Goal: Information Seeking & Learning: Learn about a topic

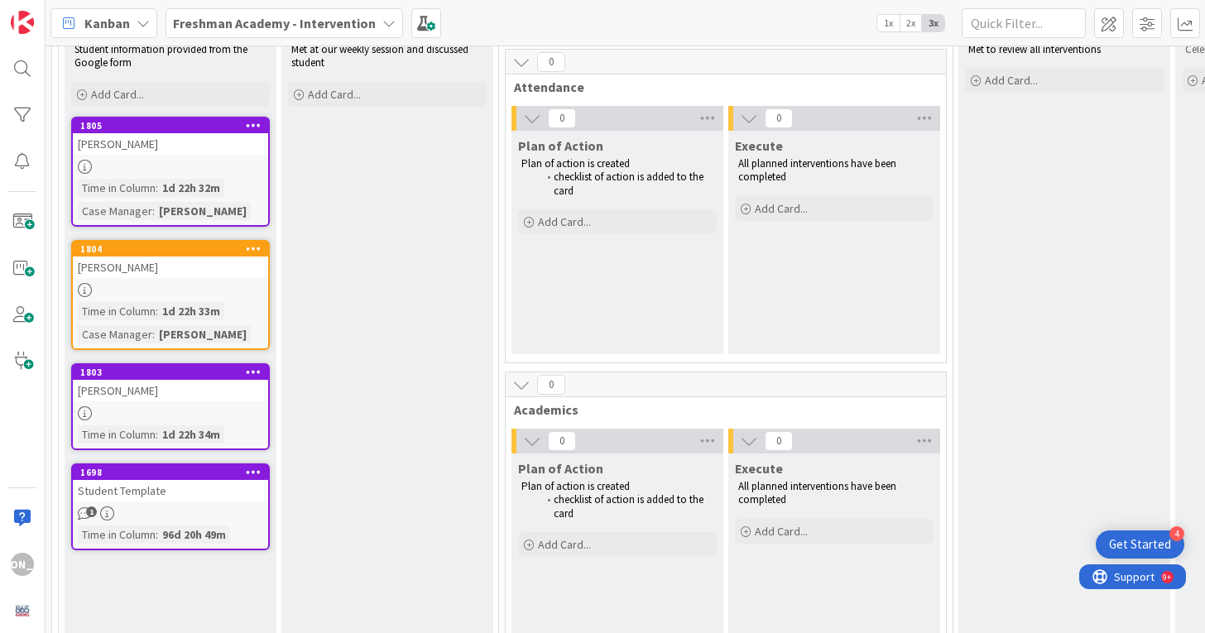
click at [187, 507] on div "1" at bounding box center [170, 514] width 195 height 14
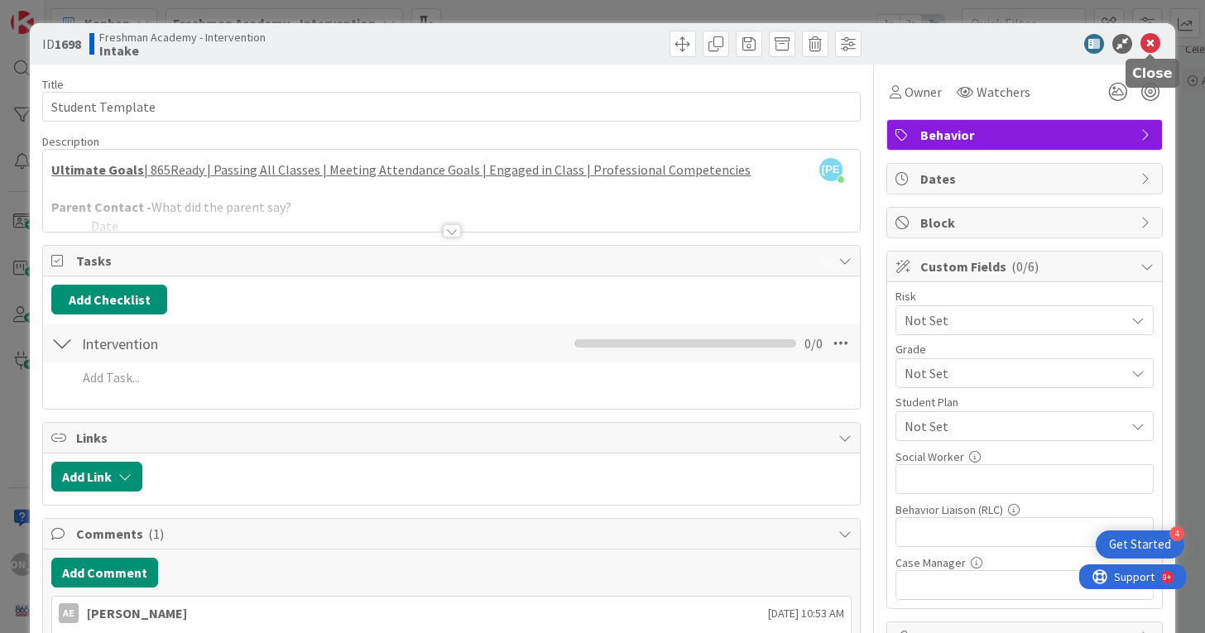
click at [1156, 41] on icon at bounding box center [1151, 44] width 20 height 20
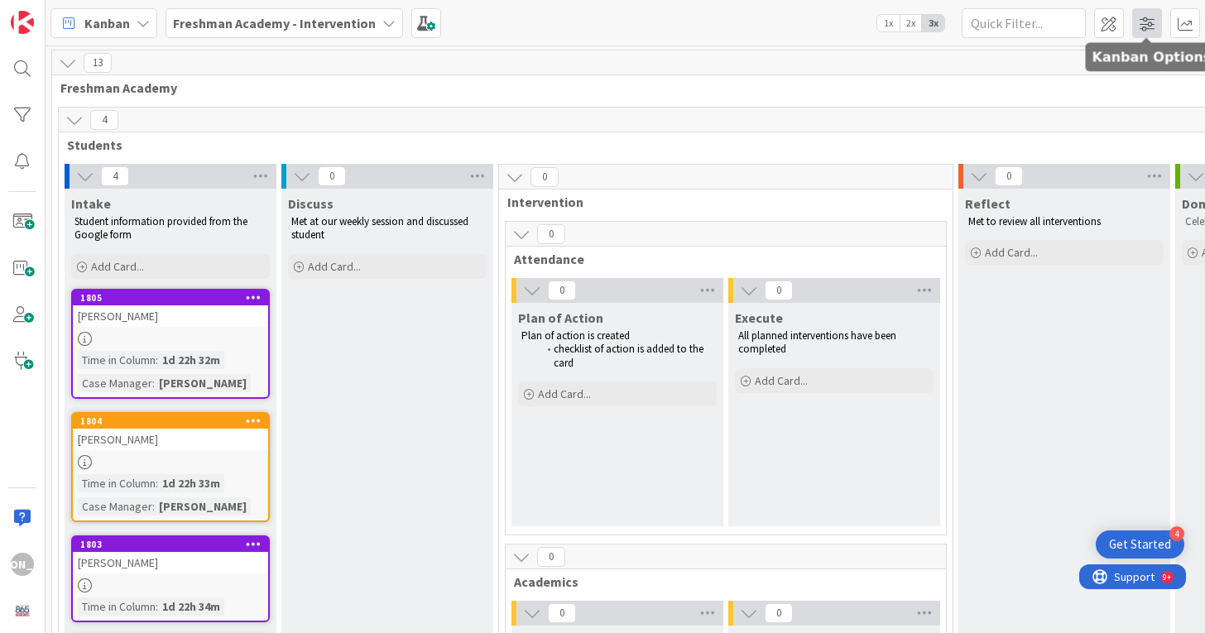
click at [1149, 22] on span at bounding box center [1147, 23] width 30 height 30
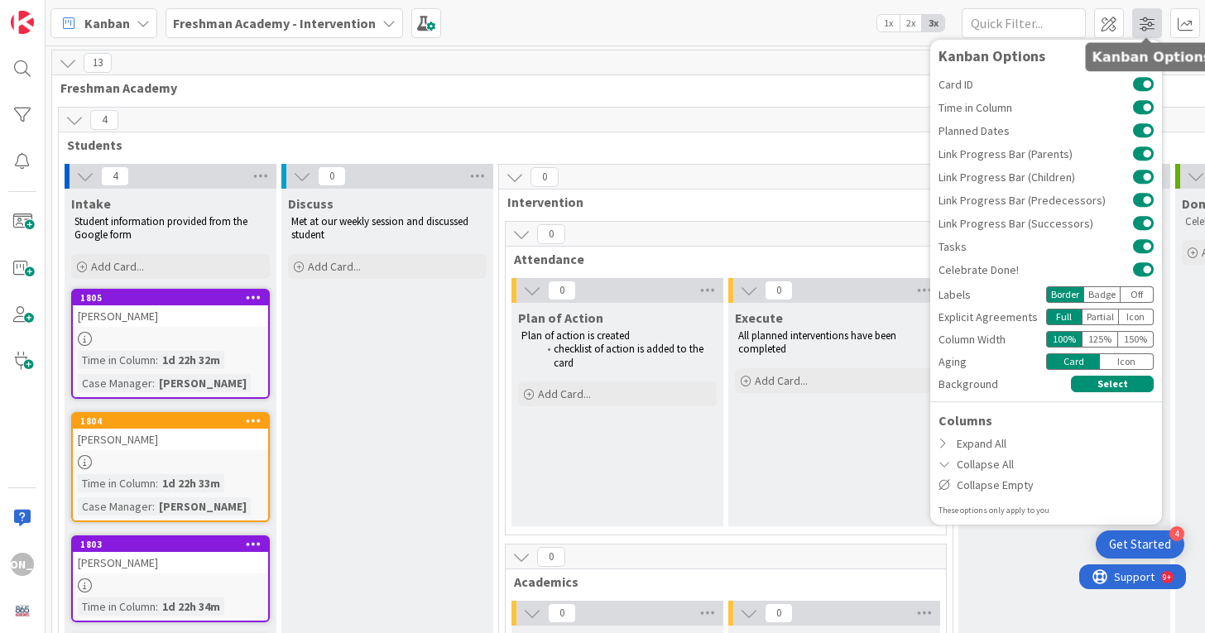
click at [1149, 22] on span at bounding box center [1147, 23] width 30 height 30
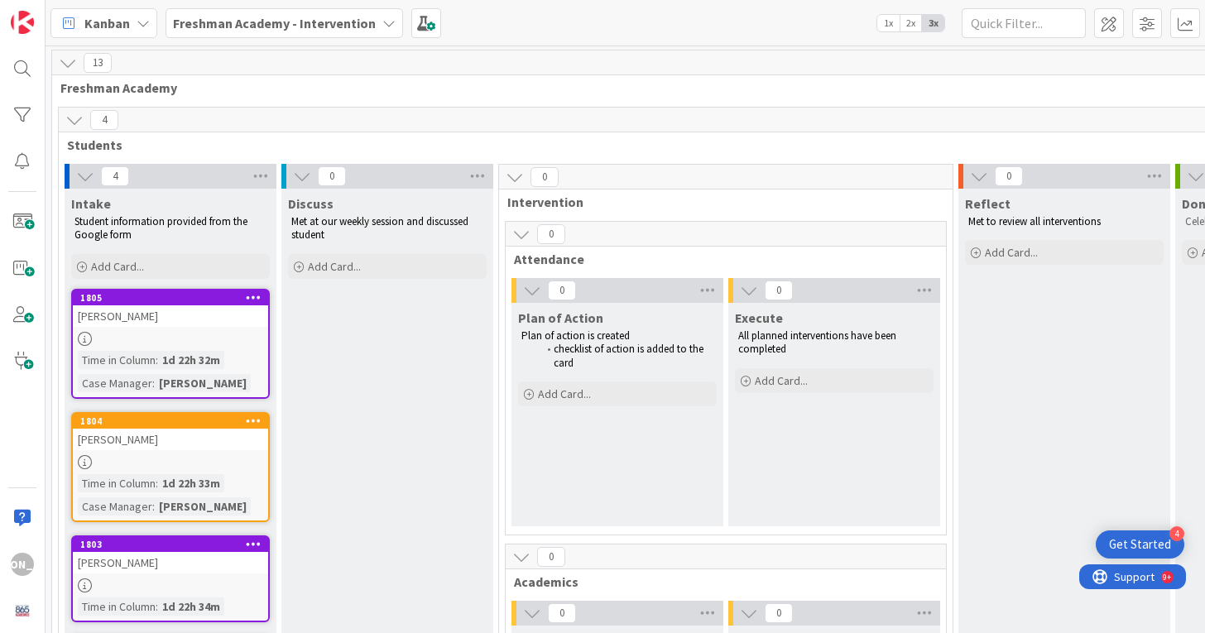
click at [341, 18] on b "Freshman Academy - Intervention" at bounding box center [274, 23] width 203 height 17
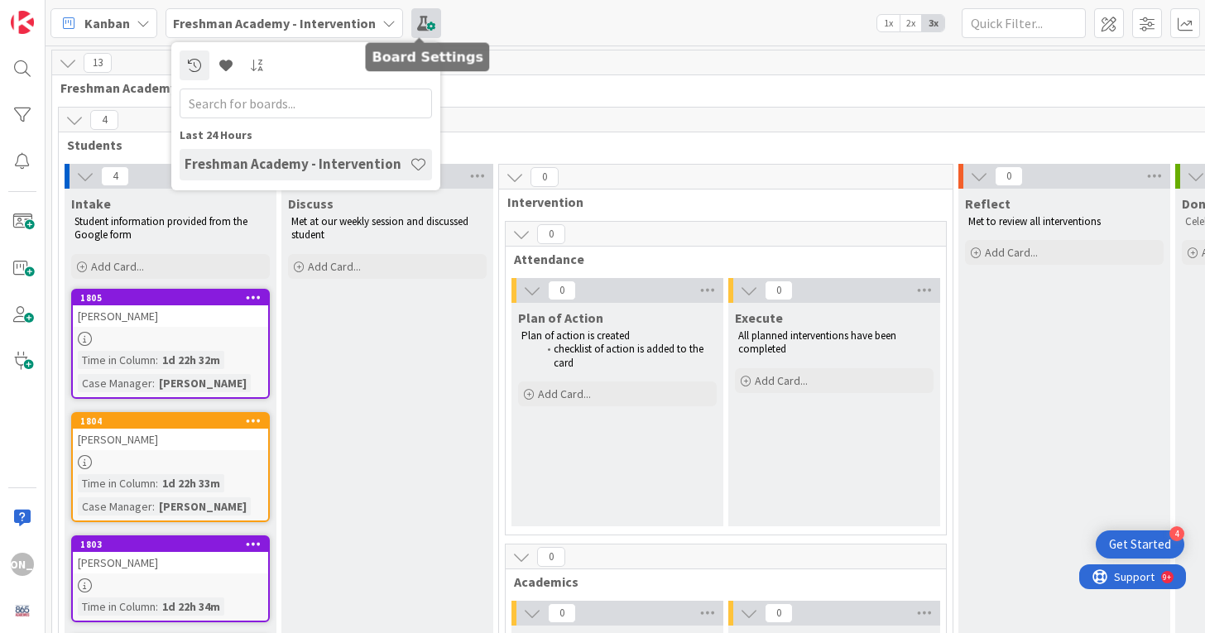
click at [420, 14] on span at bounding box center [426, 23] width 30 height 30
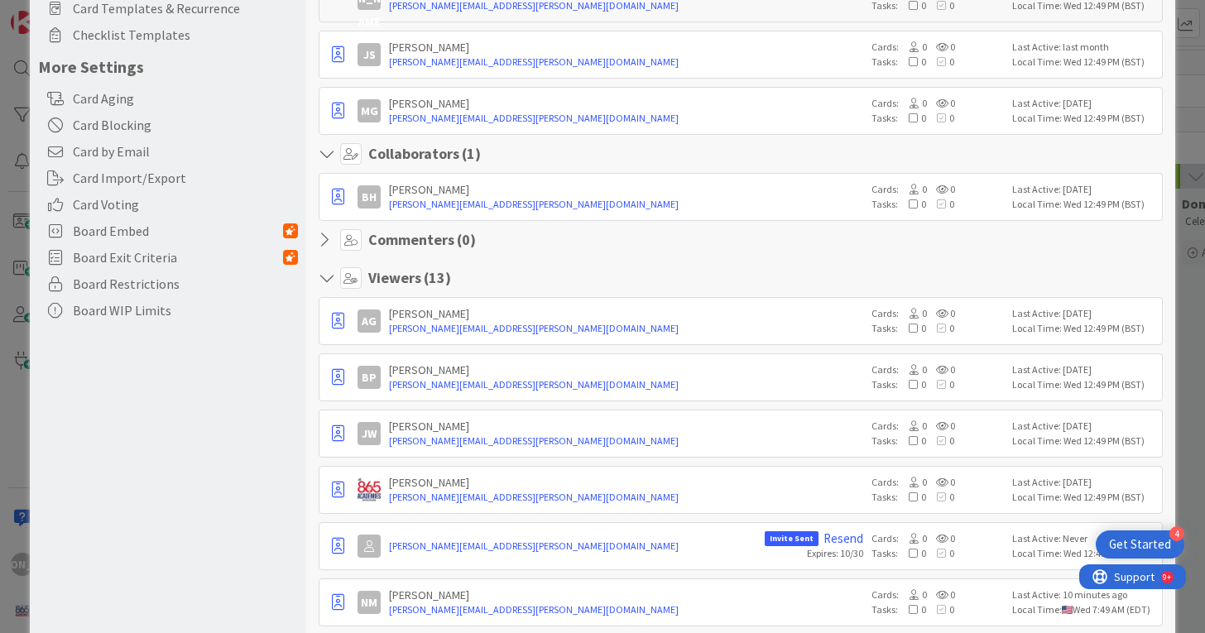
scroll to position [318, 0]
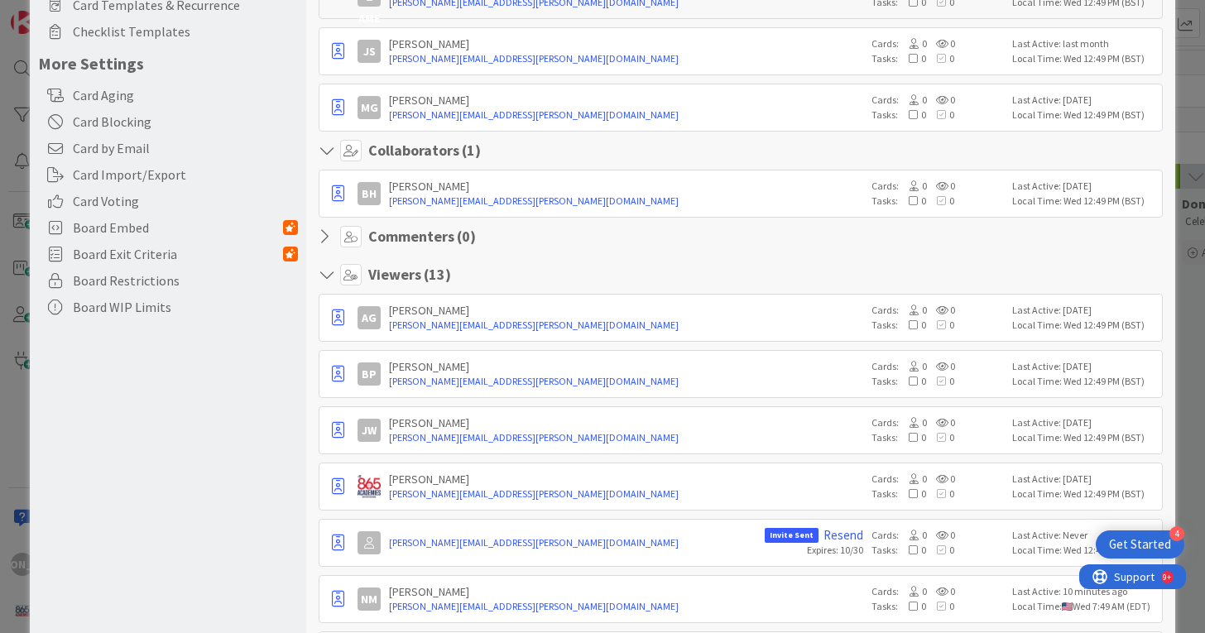
click at [571, 423] on div "[PERSON_NAME]" at bounding box center [625, 423] width 473 height 15
click at [355, 433] on div "[PERSON_NAME] [PERSON_NAME] [PERSON_NAME][EMAIL_ADDRESS][PERSON_NAME][DOMAIN_NA…" at bounding box center [740, 430] width 843 height 48
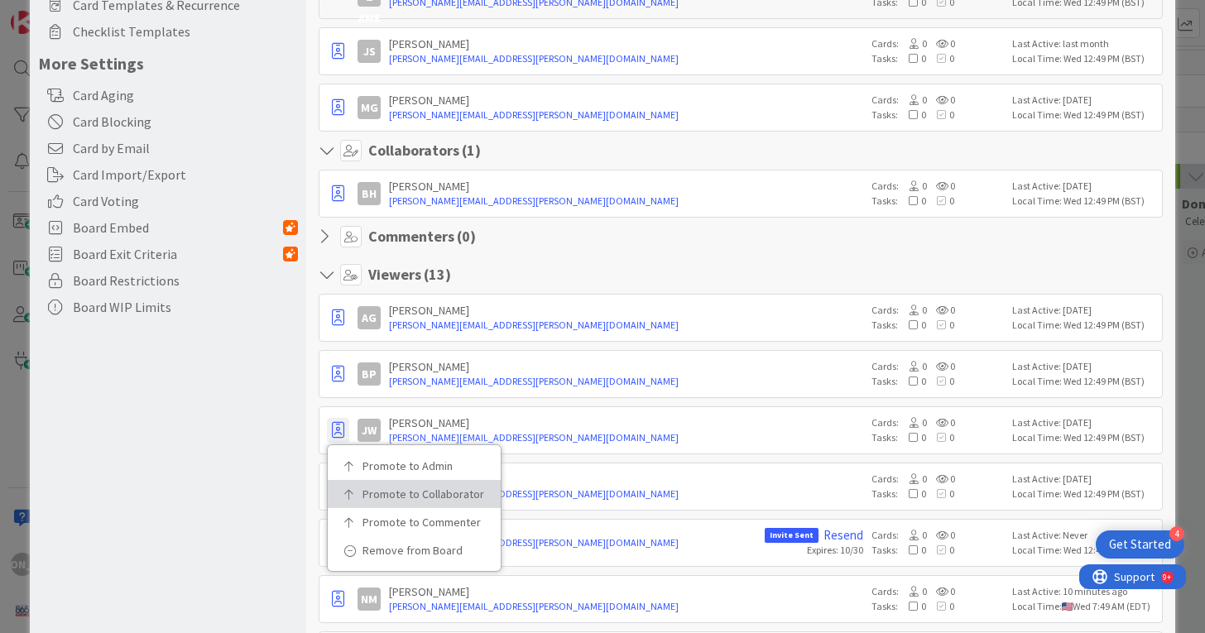
click at [366, 492] on p "Promote to Collaborator" at bounding box center [420, 494] width 115 height 12
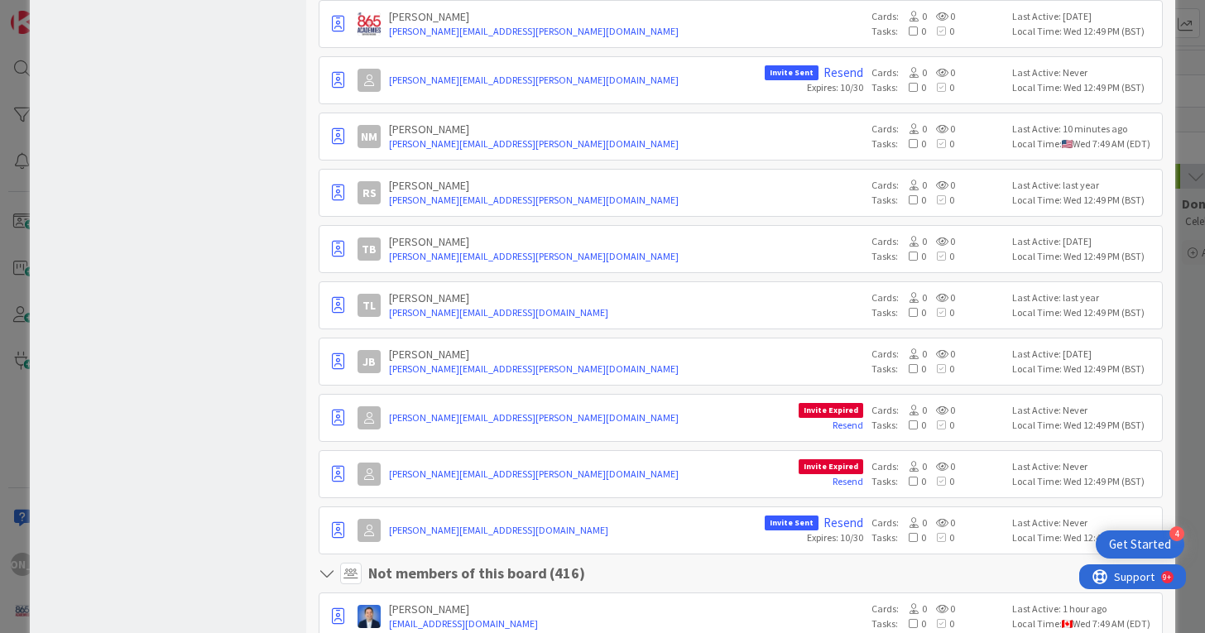
scroll to position [0, 0]
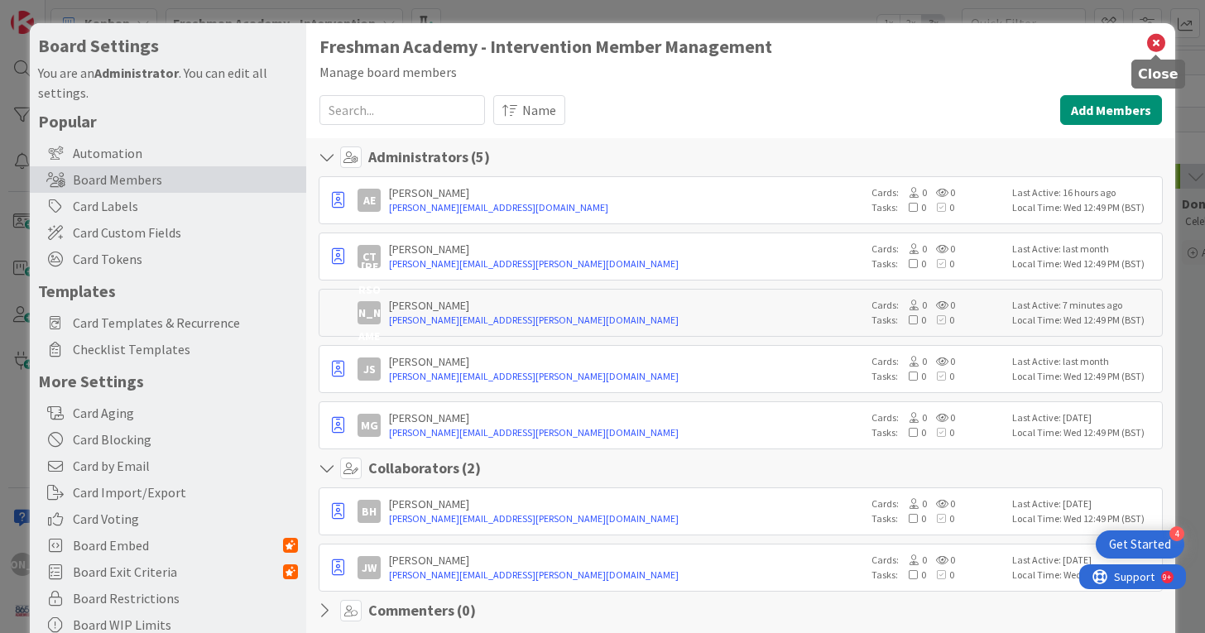
click at [1157, 39] on icon at bounding box center [1157, 42] width 22 height 23
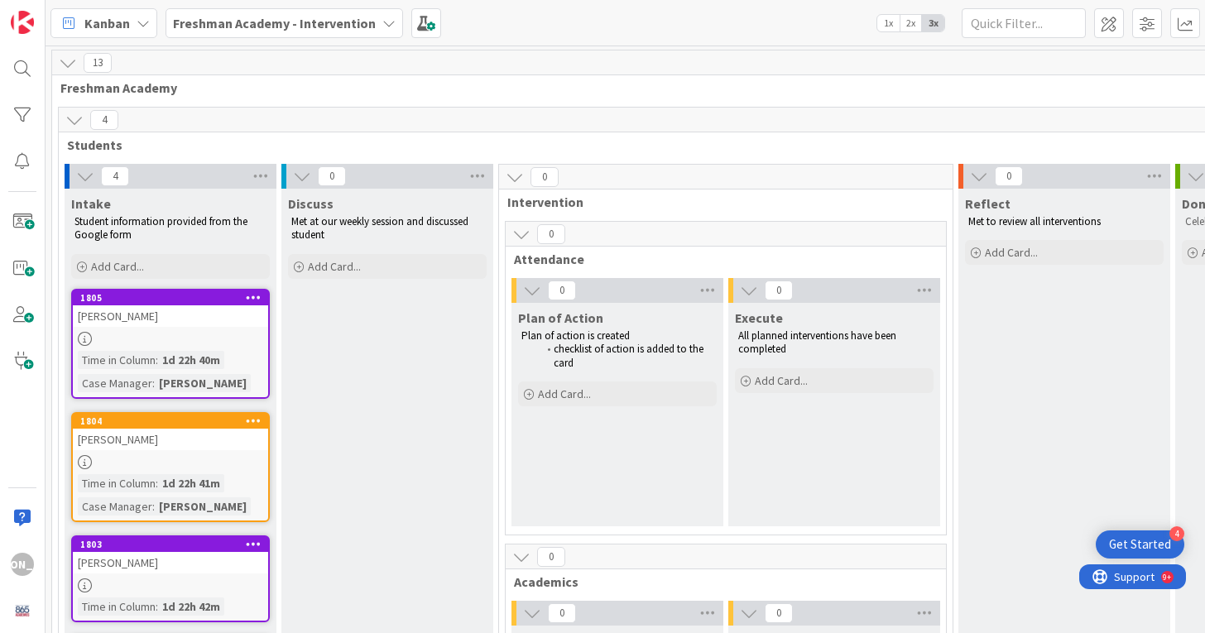
click at [154, 329] on link "1805 [PERSON_NAME] Time in [GEOGRAPHIC_DATA] : 1d 22h 40m Case Manager : [PERSO…" at bounding box center [170, 344] width 199 height 110
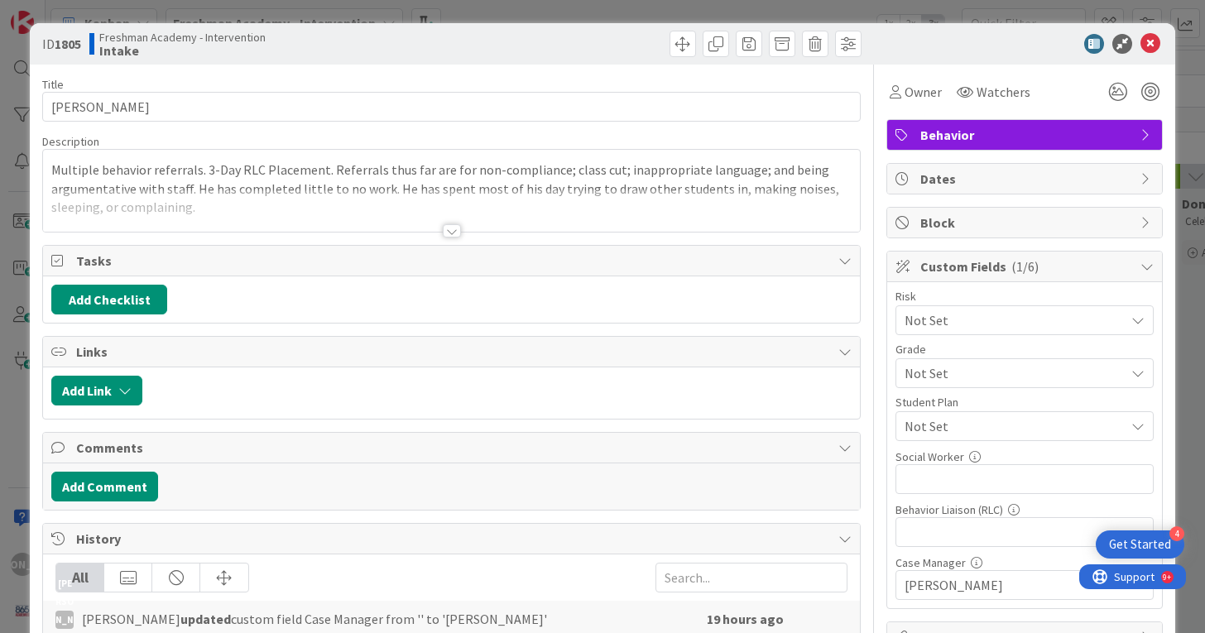
click at [437, 236] on div "Title 13 / 128 [PERSON_NAME] Description Multiple behavior referrals. 3-Day RLC…" at bounding box center [451, 460] width 818 height 790
click at [450, 228] on div at bounding box center [452, 230] width 18 height 13
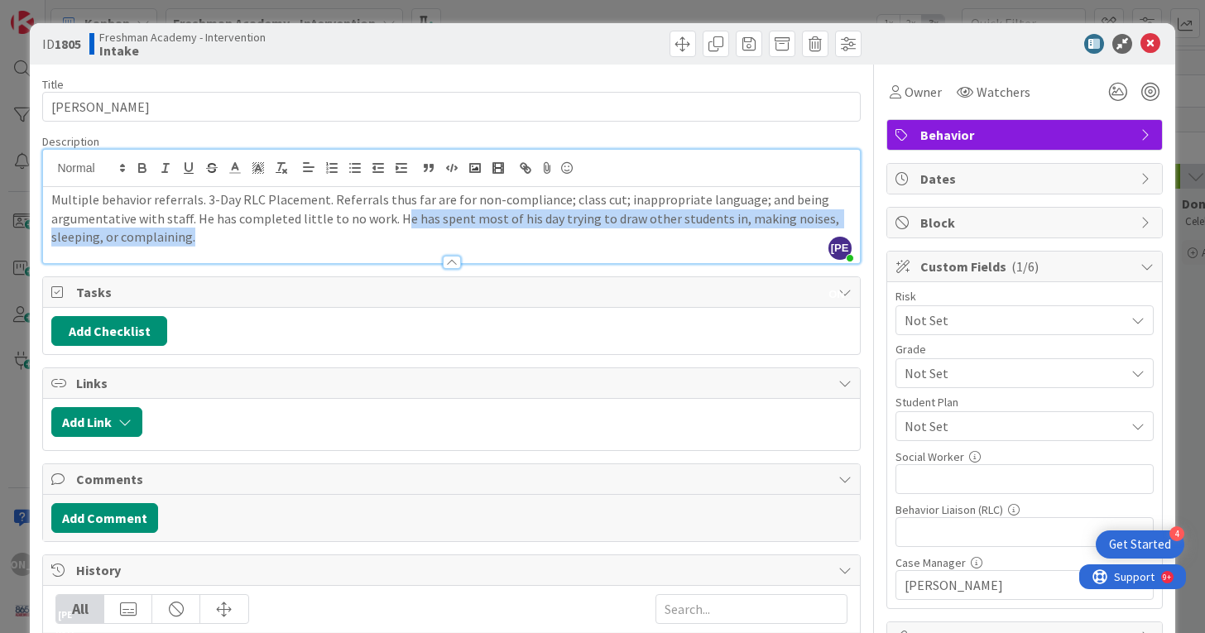
drag, startPoint x: 331, startPoint y: 243, endPoint x: 391, endPoint y: 219, distance: 64.2
click at [391, 220] on p "Multiple behavior referrals. 3-Day RLC Placement. Referrals thus far are for no…" at bounding box center [451, 218] width 800 height 56
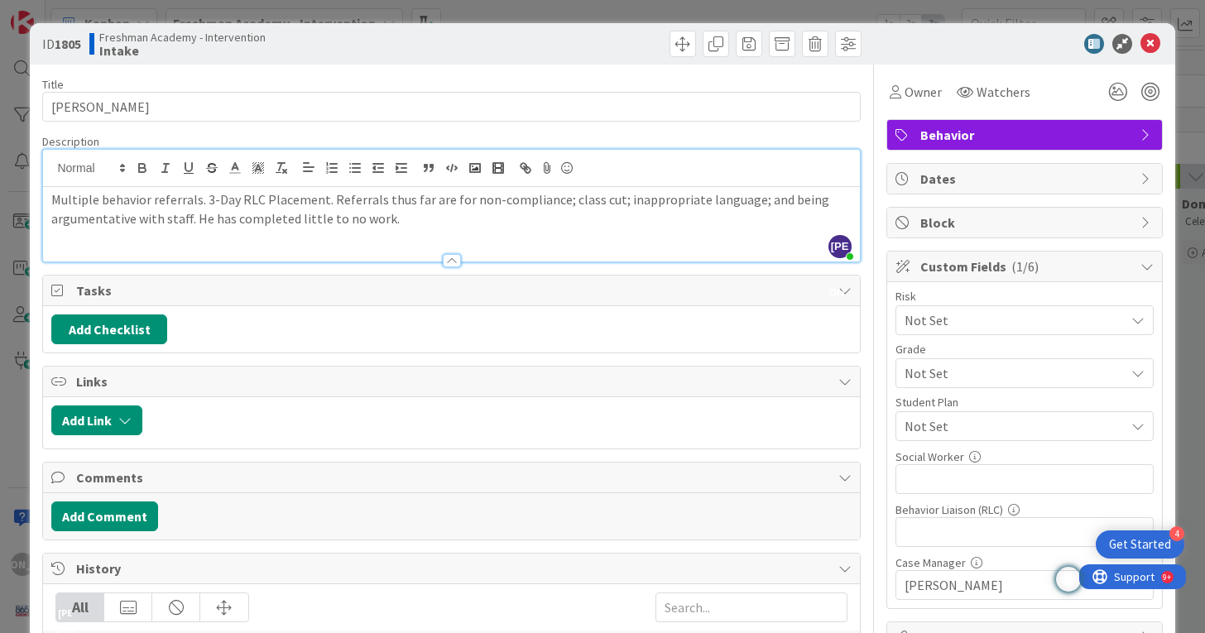
drag, startPoint x: 401, startPoint y: 217, endPoint x: 192, endPoint y: 219, distance: 208.6
click at [192, 219] on p "Multiple behavior referrals. 3-Day RLC Placement. Referrals thus far are for no…" at bounding box center [451, 208] width 800 height 37
click at [1157, 42] on icon at bounding box center [1151, 44] width 20 height 20
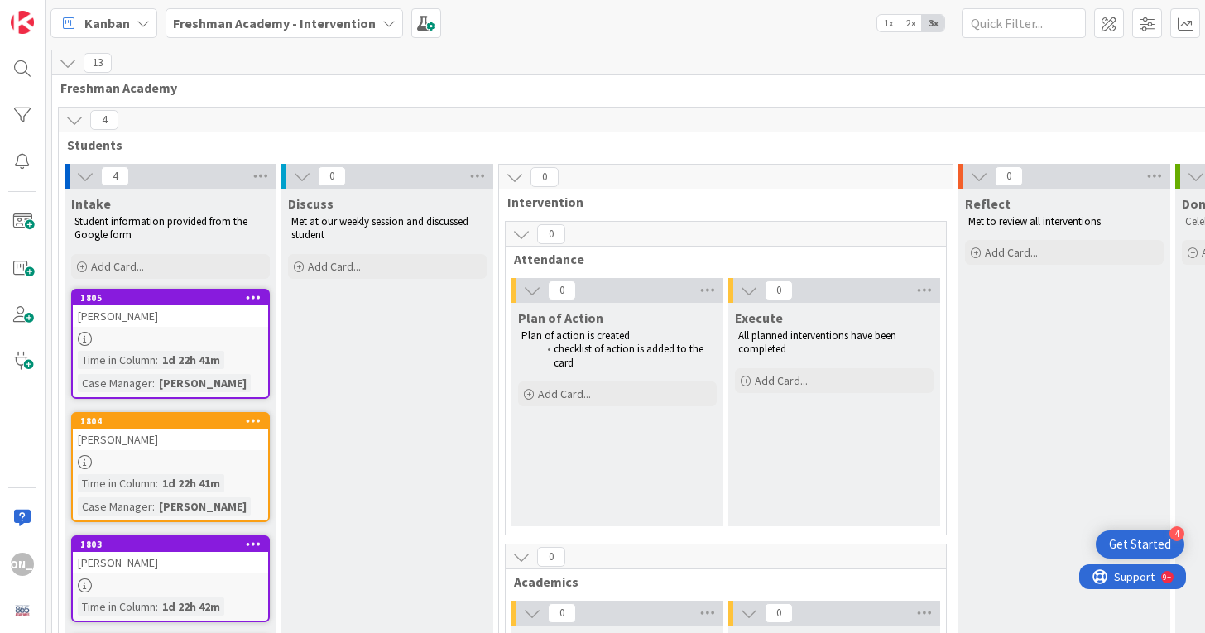
click at [199, 324] on div "[PERSON_NAME]" at bounding box center [170, 316] width 195 height 22
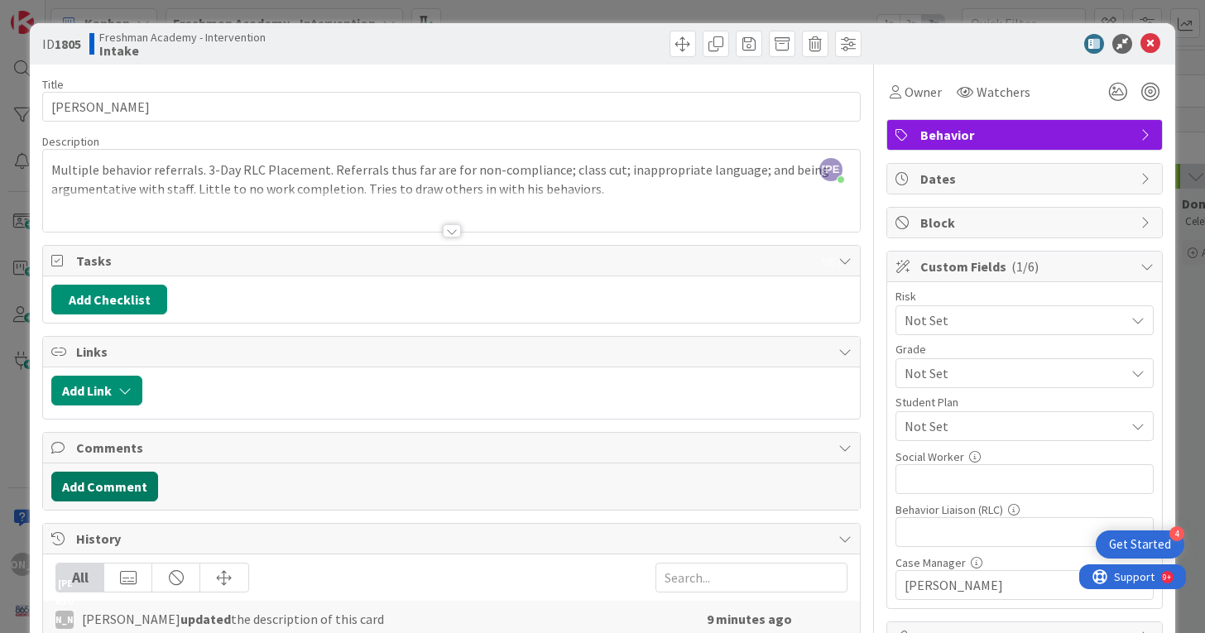
click at [137, 476] on button "Add Comment" at bounding box center [104, 487] width 107 height 30
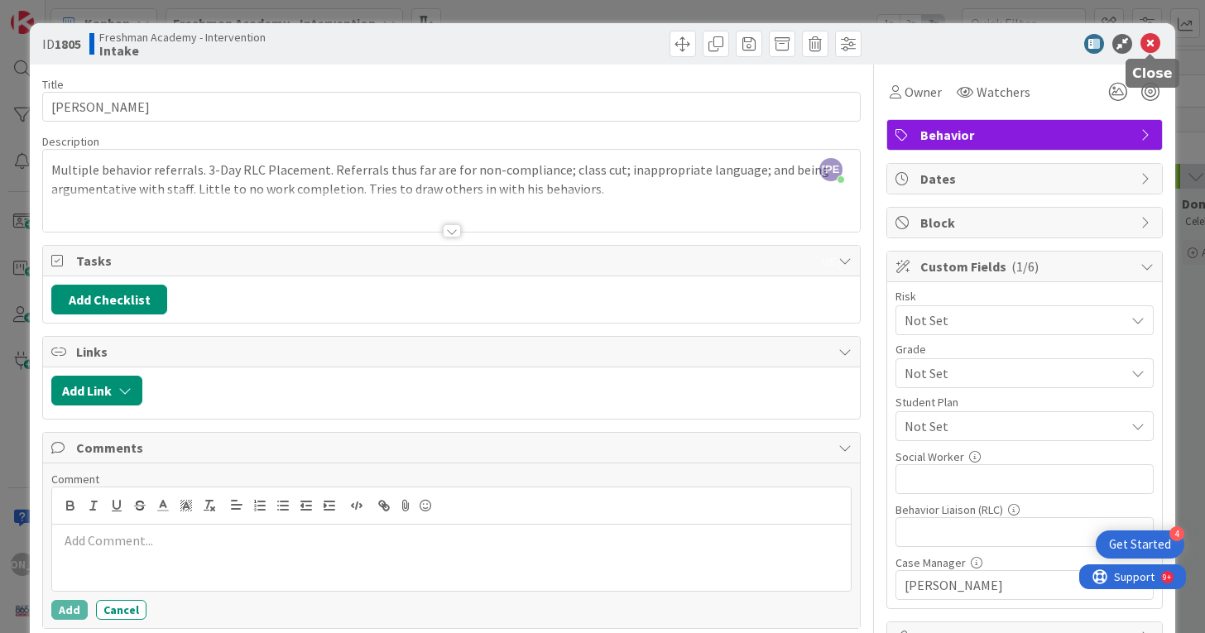
click at [1149, 42] on icon at bounding box center [1151, 44] width 20 height 20
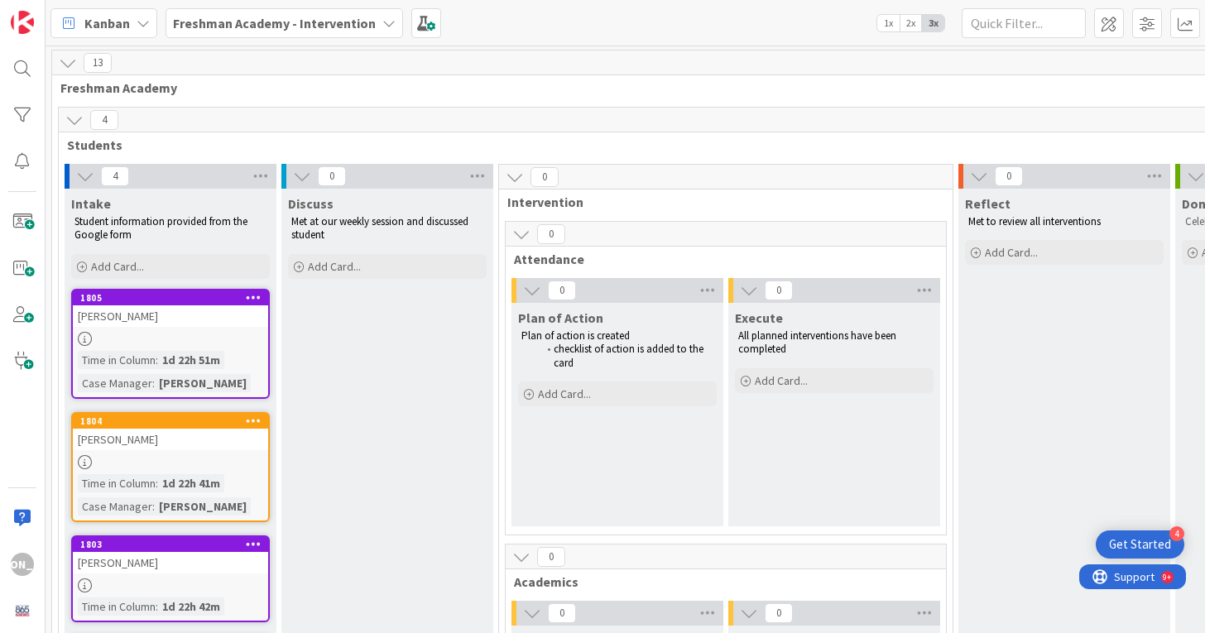
click at [180, 332] on div at bounding box center [170, 339] width 195 height 14
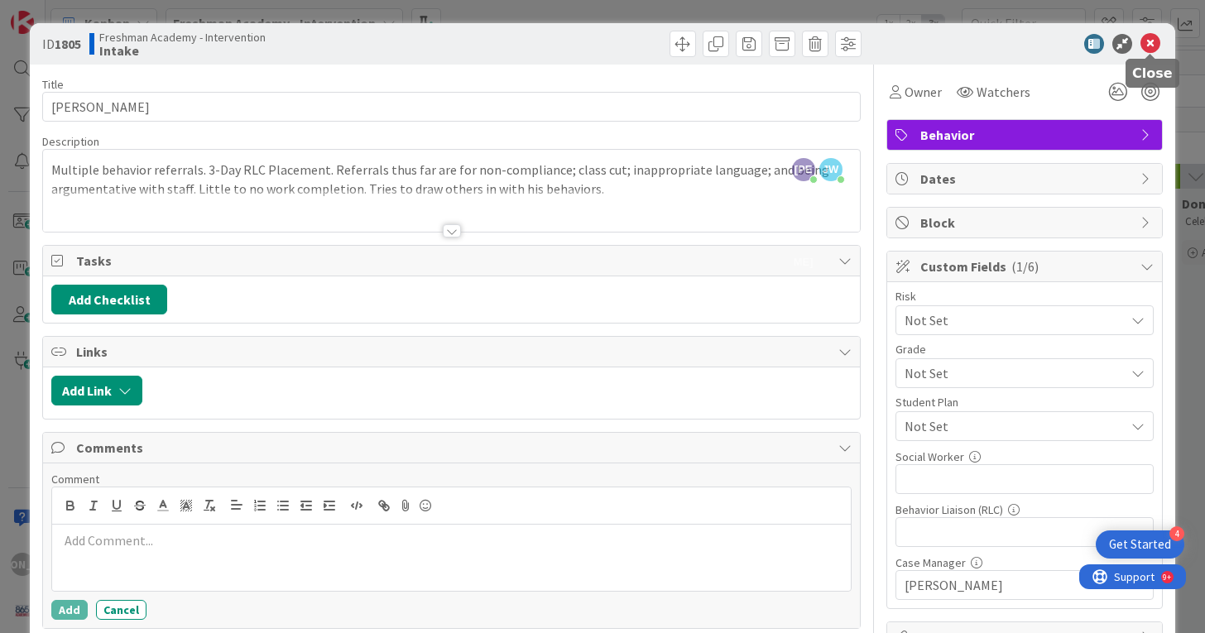
click at [1153, 40] on icon at bounding box center [1151, 44] width 20 height 20
click at [1153, 40] on div "Kanban Freshman Academy - Intervention 1x 2x 3x Kanban Options Card ID Time in …" at bounding box center [626, 23] width 1160 height 46
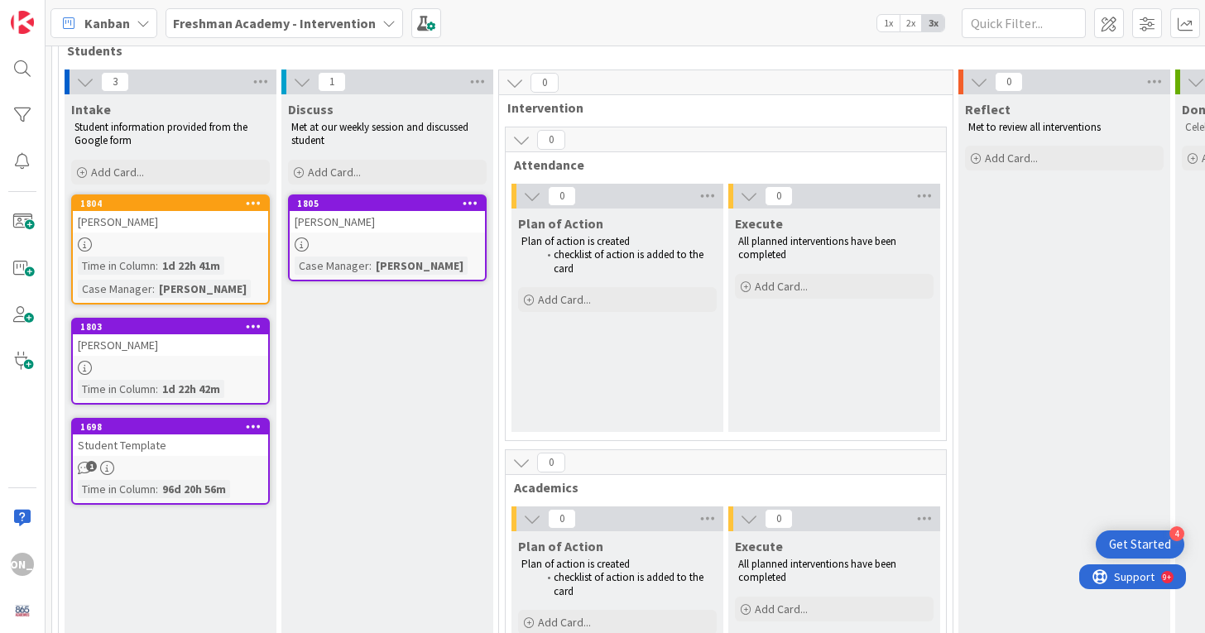
scroll to position [100, 0]
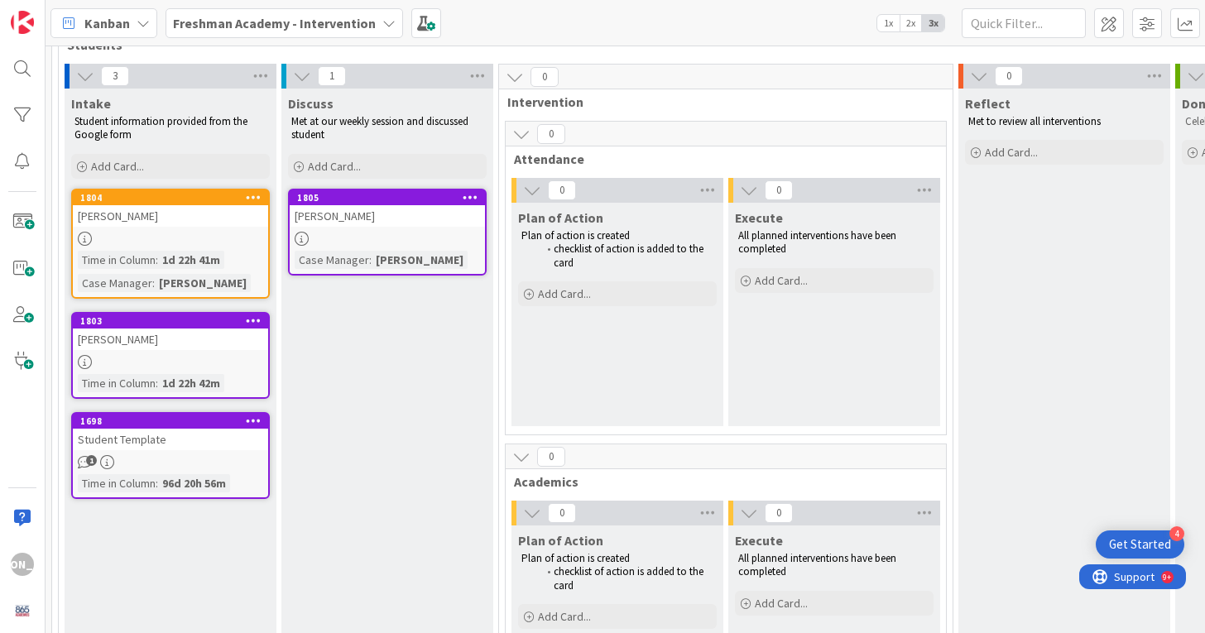
click at [181, 233] on div at bounding box center [170, 239] width 195 height 14
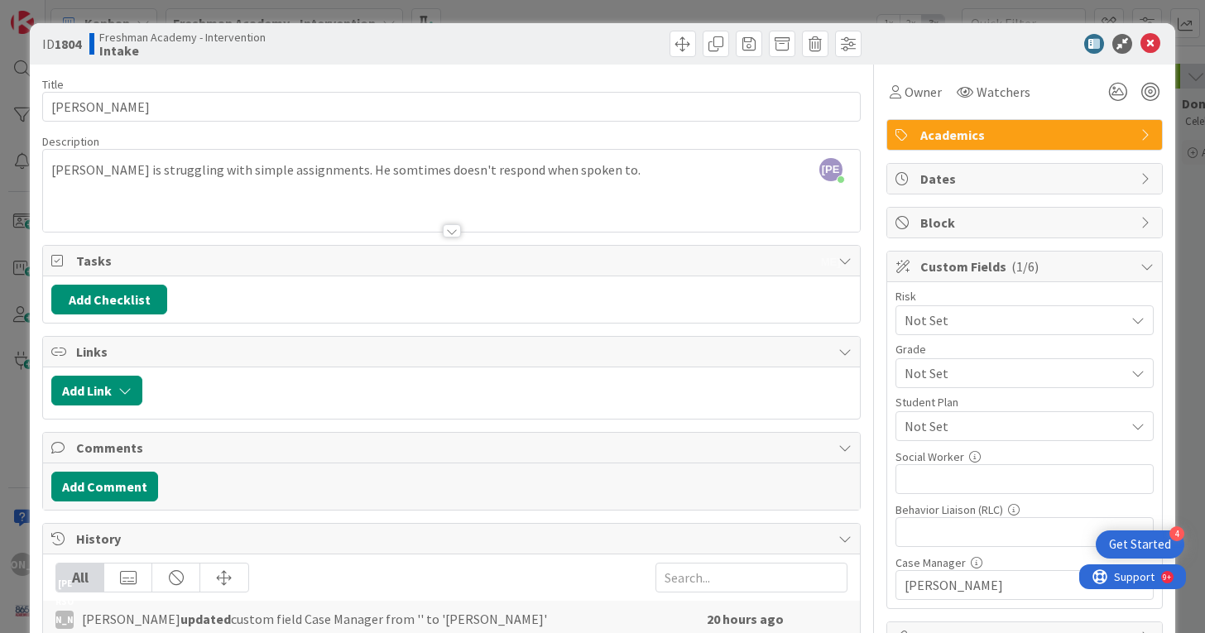
click at [610, 176] on div "[PERSON_NAME] just joined [PERSON_NAME] is struggling with simple assignments. …" at bounding box center [451, 191] width 816 height 82
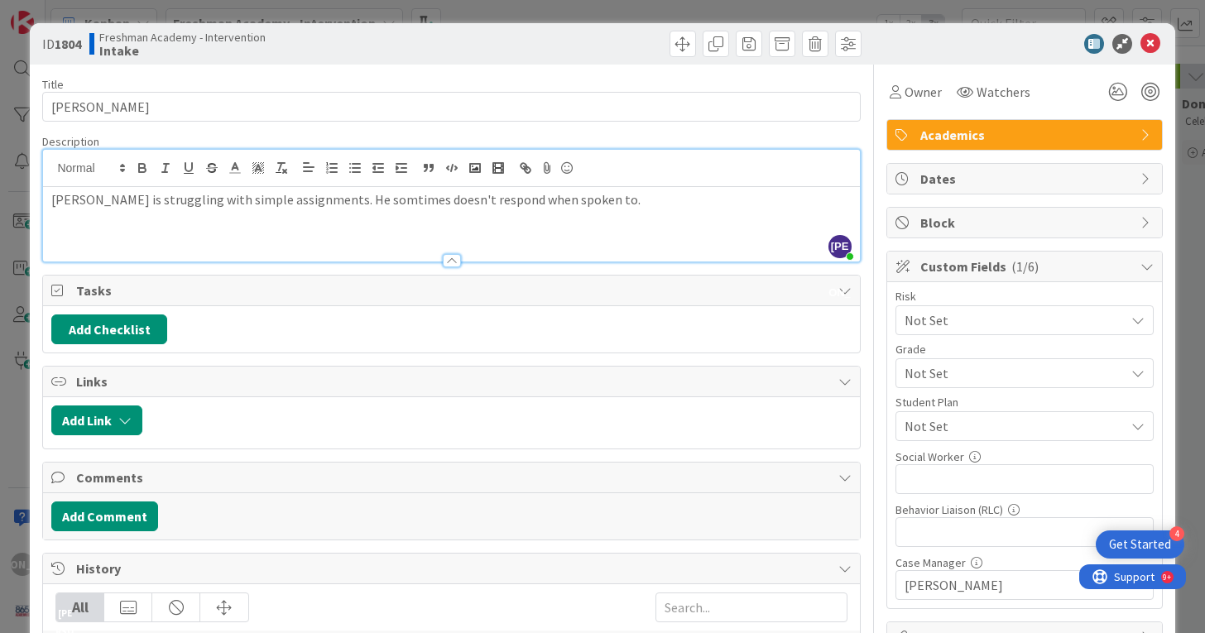
click at [596, 200] on p "[PERSON_NAME] is struggling with simple assignments. He somtimes doesn't respon…" at bounding box center [451, 199] width 800 height 19
click at [1147, 48] on icon at bounding box center [1151, 44] width 20 height 20
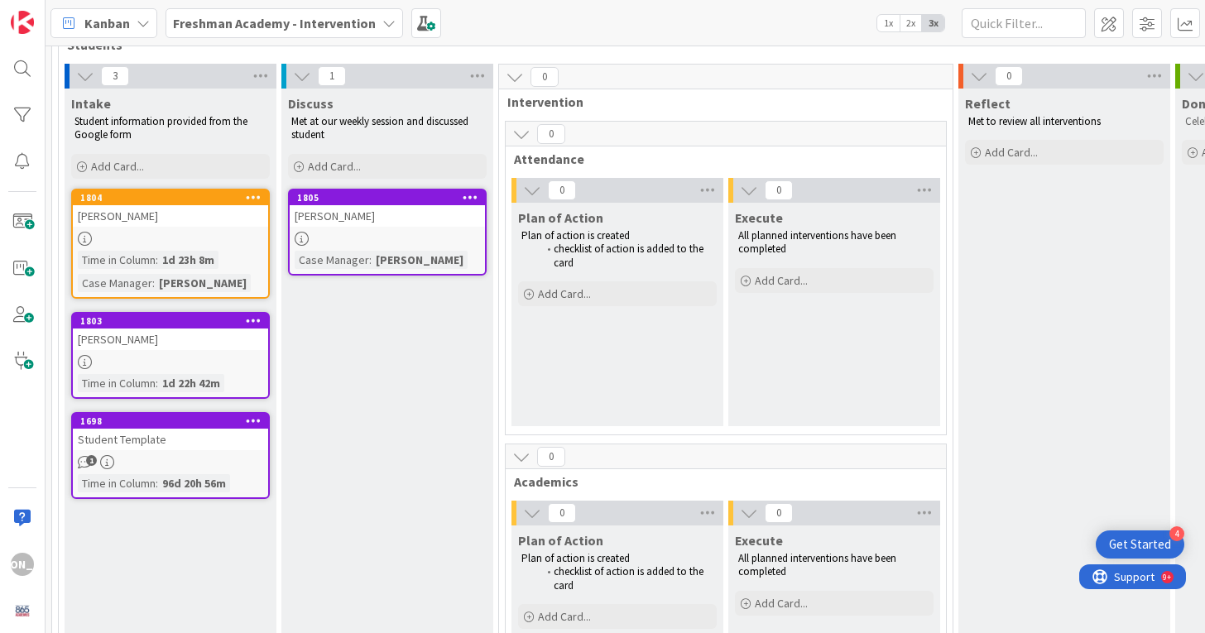
click at [195, 238] on div at bounding box center [170, 239] width 195 height 14
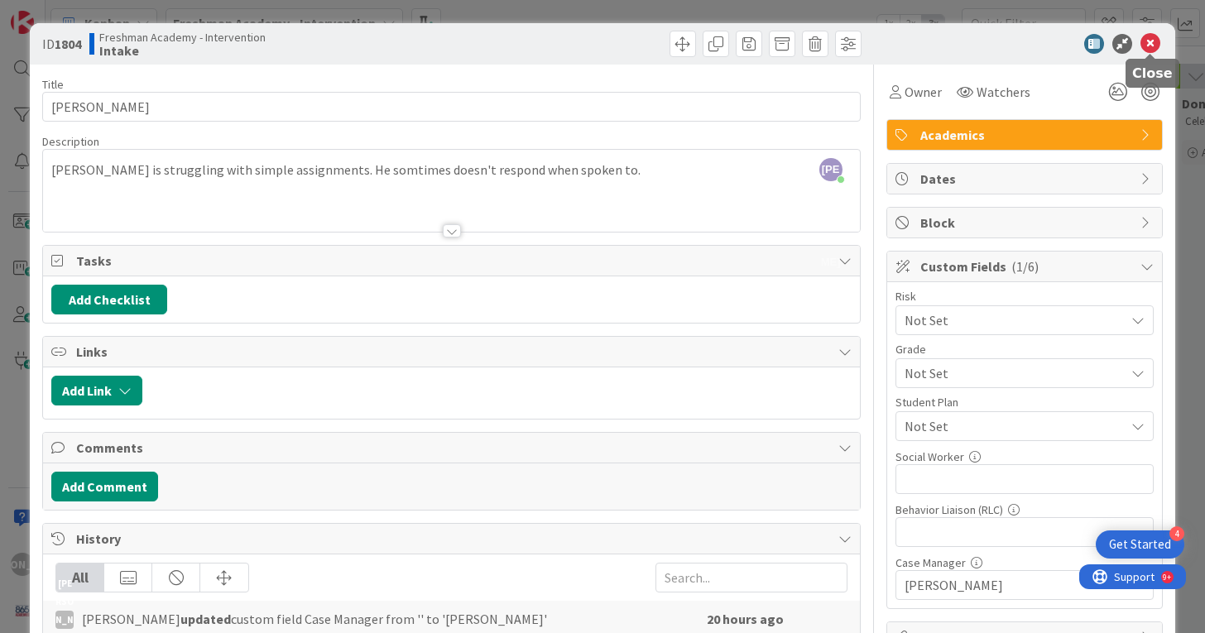
click at [1151, 45] on icon at bounding box center [1151, 44] width 20 height 20
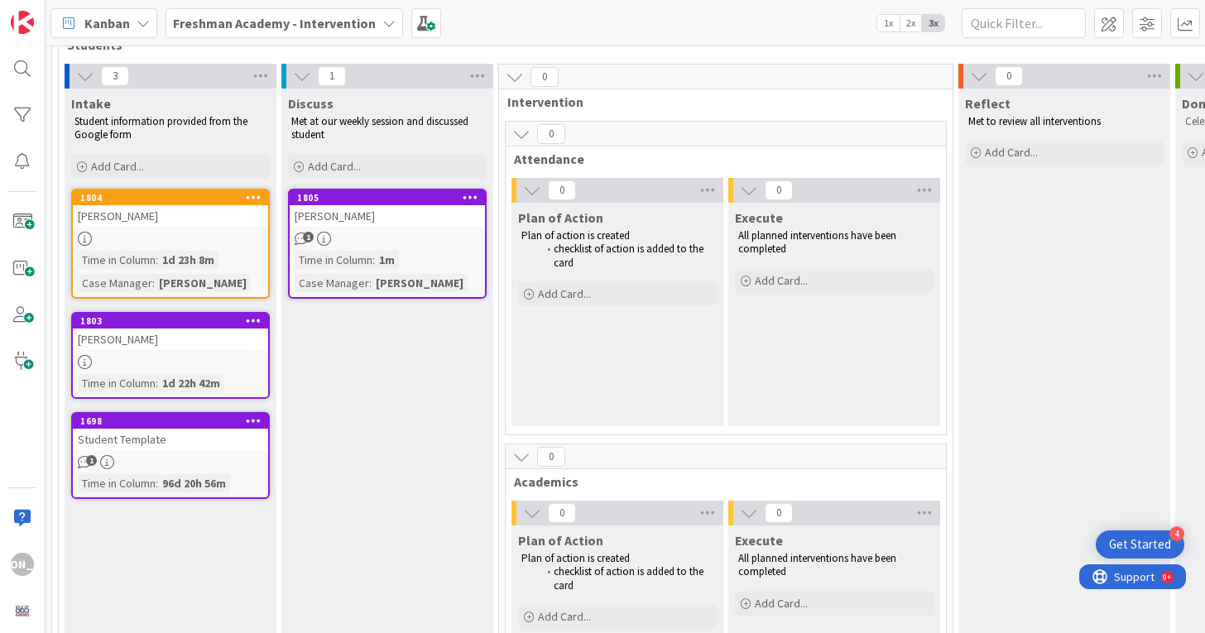
click at [196, 251] on div "1d 23h 8m" at bounding box center [188, 260] width 60 height 18
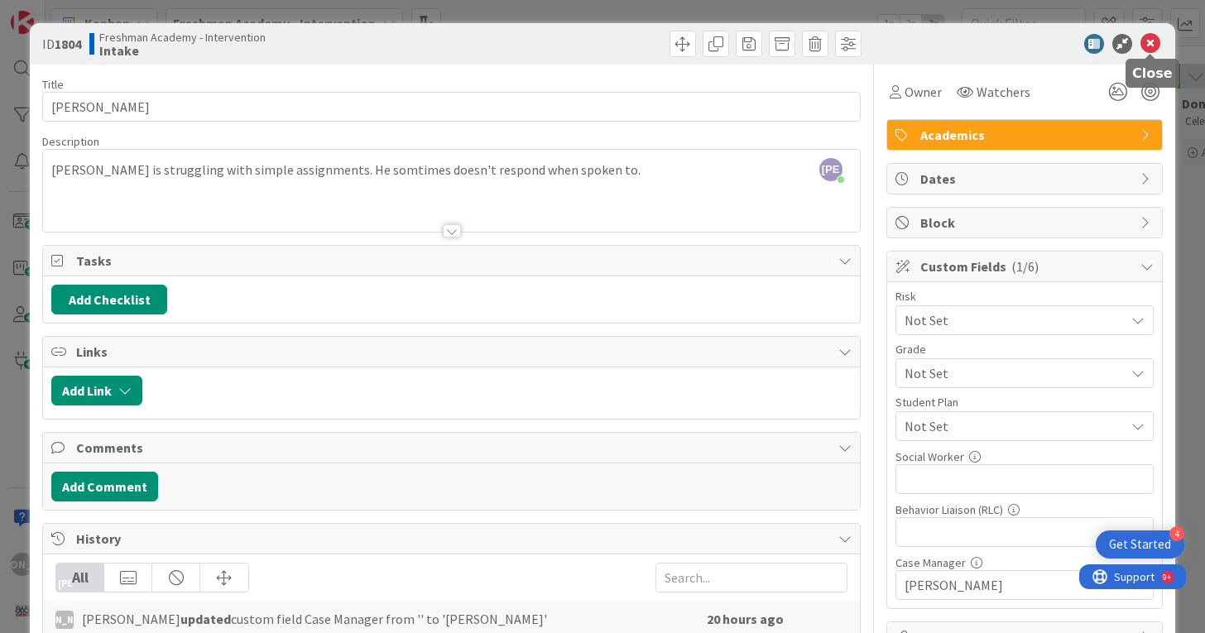
click at [1154, 39] on icon at bounding box center [1151, 44] width 20 height 20
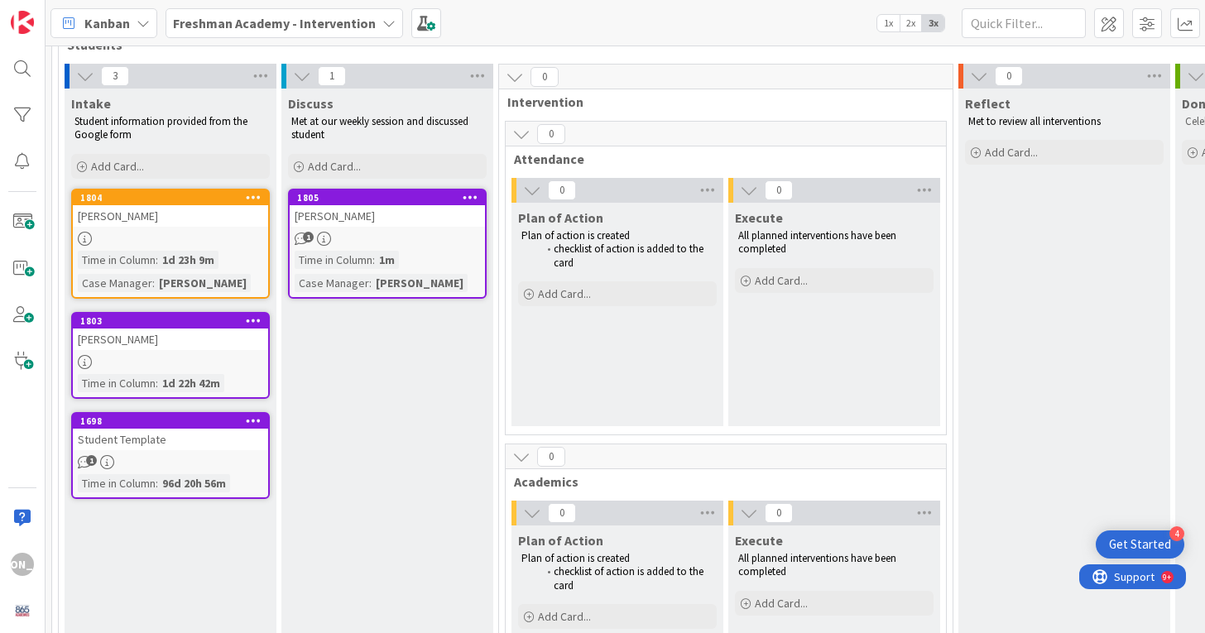
click at [174, 222] on div "[PERSON_NAME]" at bounding box center [170, 216] width 195 height 22
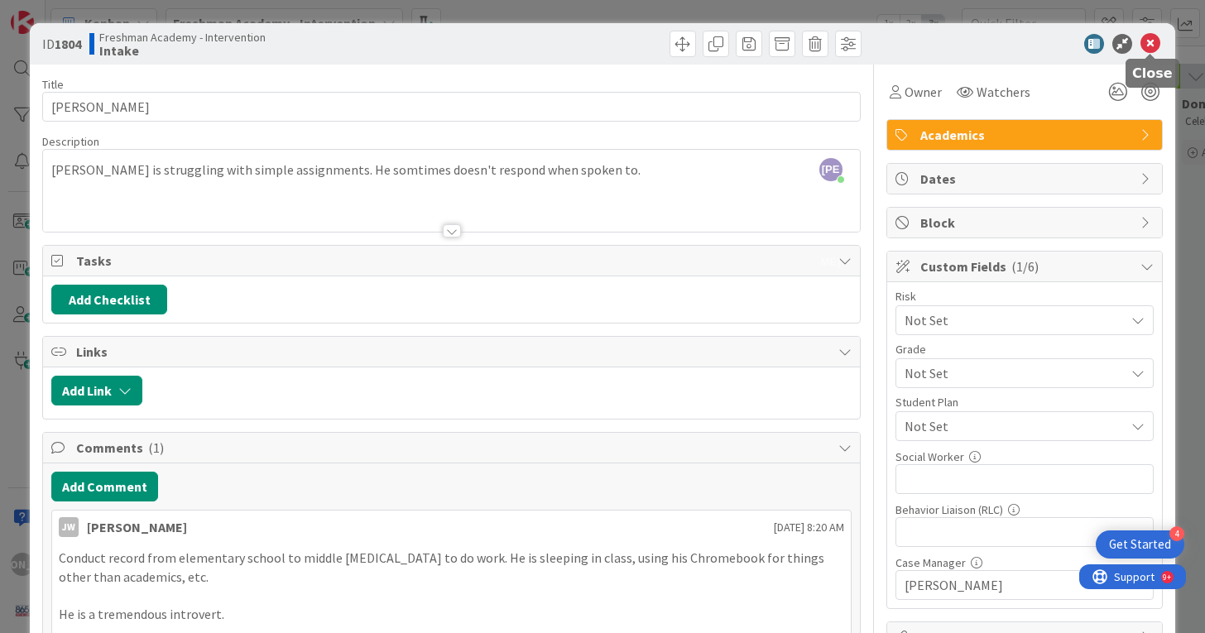
click at [1154, 41] on icon at bounding box center [1151, 44] width 20 height 20
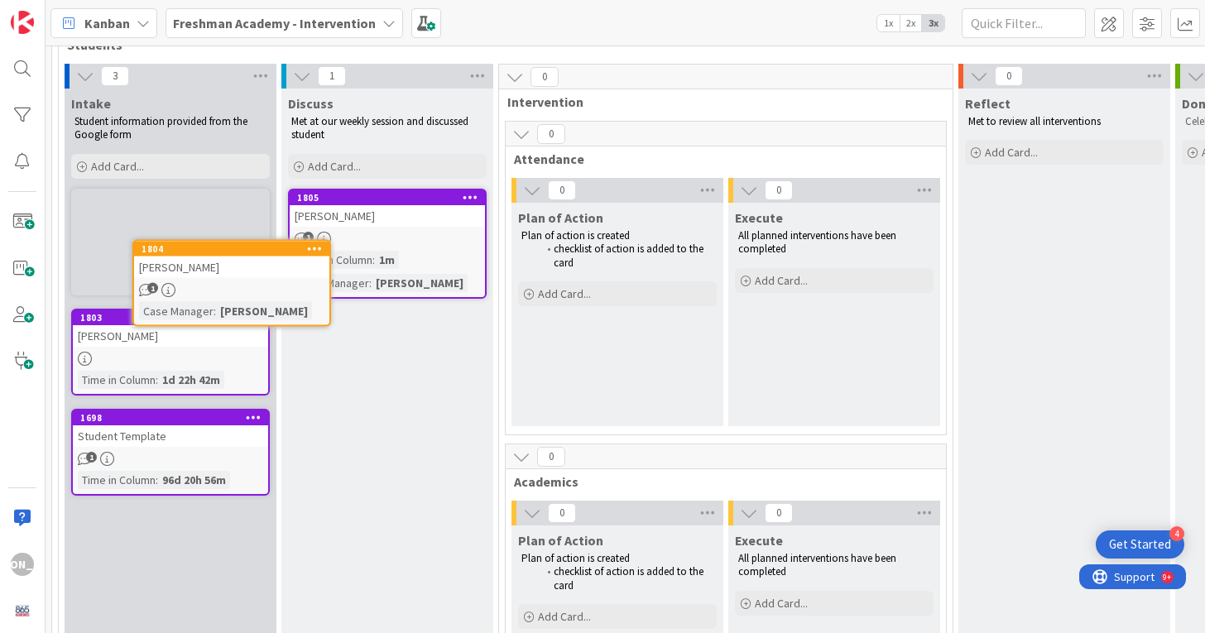
scroll to position [83, 0]
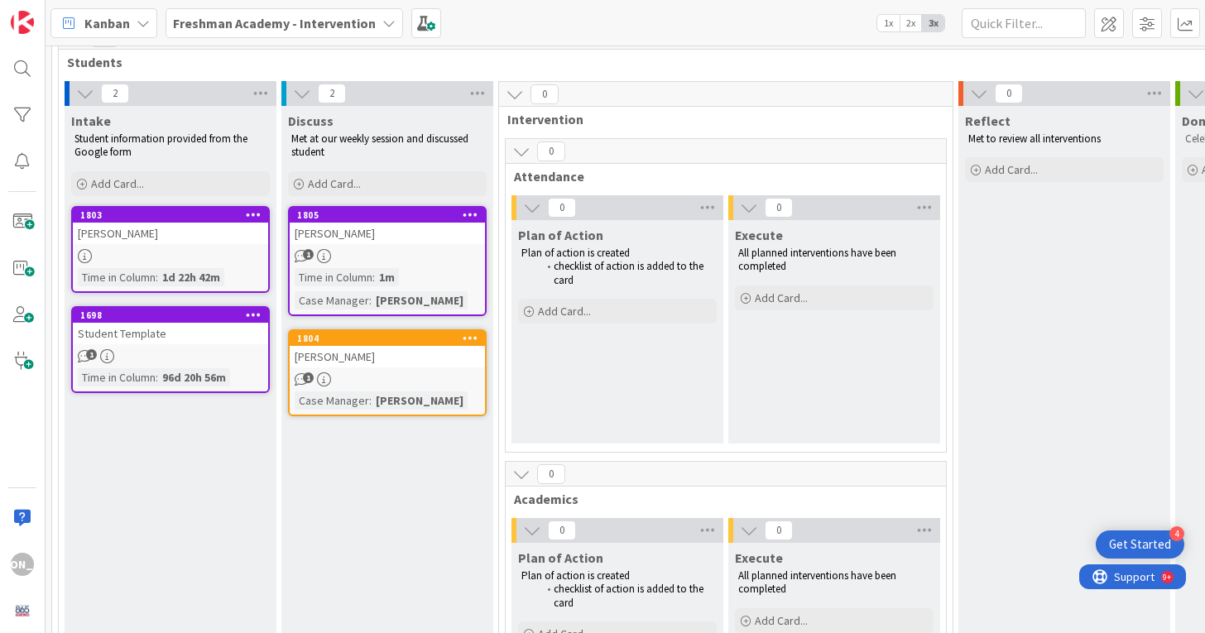
click at [194, 231] on div "[PERSON_NAME]" at bounding box center [170, 234] width 195 height 22
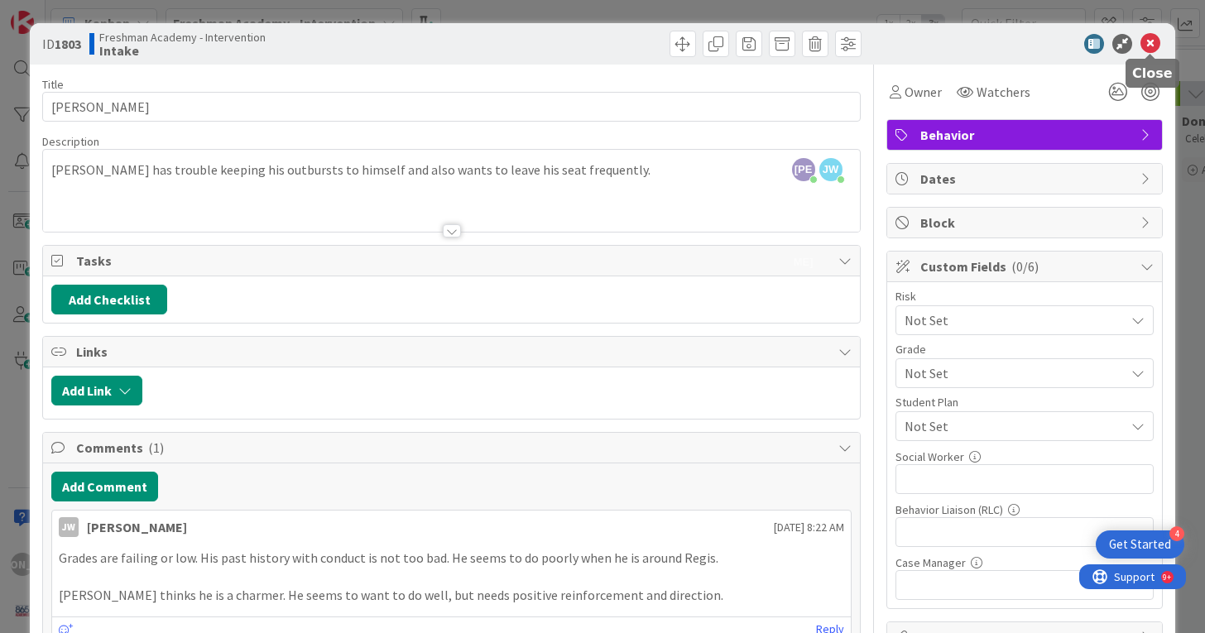
click at [1150, 38] on icon at bounding box center [1151, 44] width 20 height 20
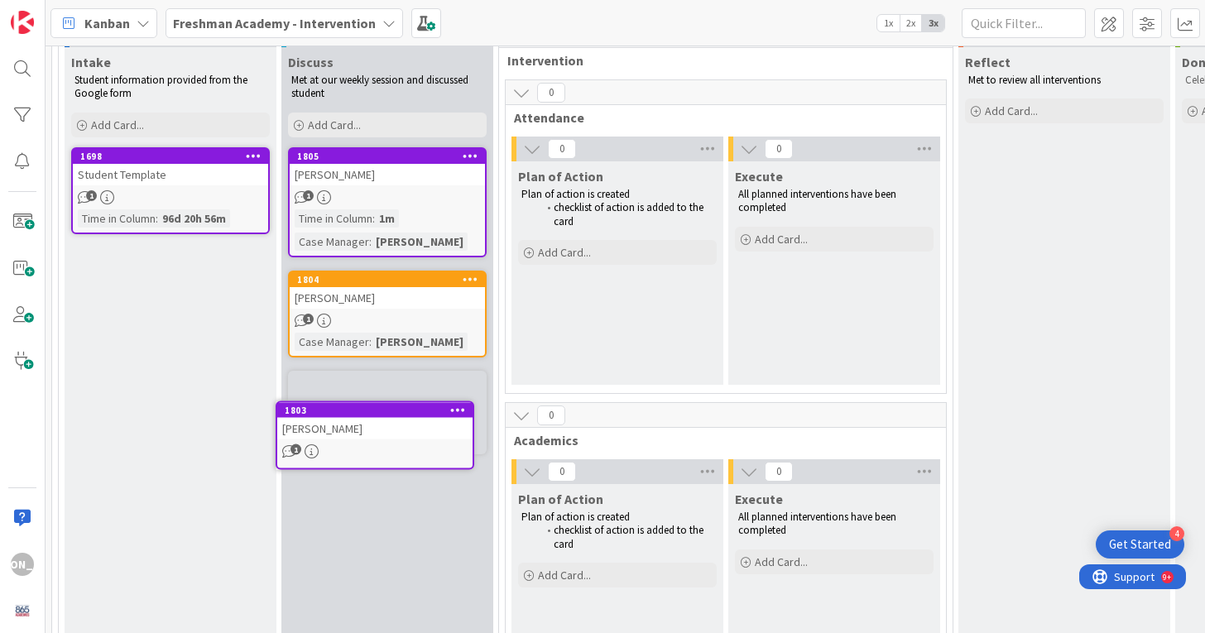
scroll to position [180, 0]
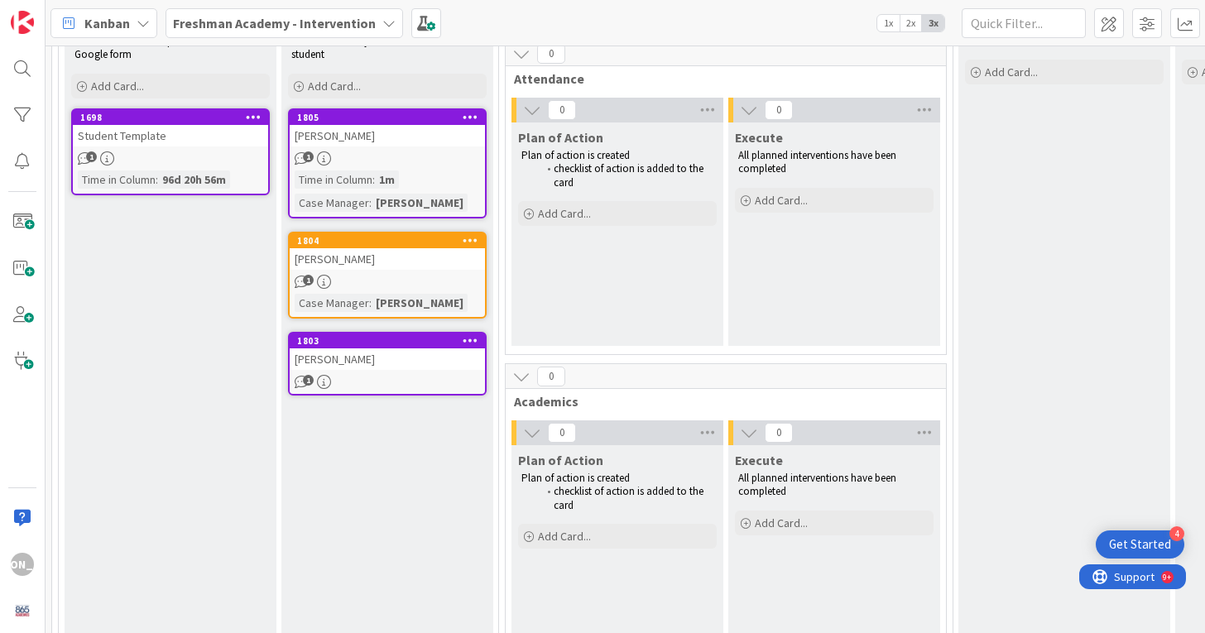
drag, startPoint x: 173, startPoint y: 247, endPoint x: 850, endPoint y: 3, distance: 719.7
